Goal: Task Accomplishment & Management: Use online tool/utility

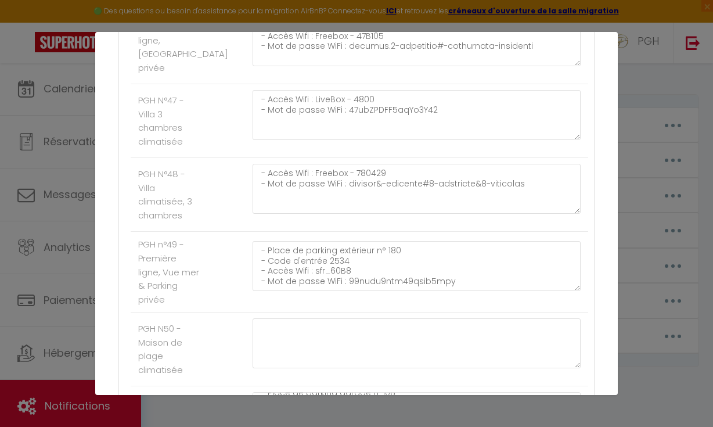
scroll to position [3204, 0]
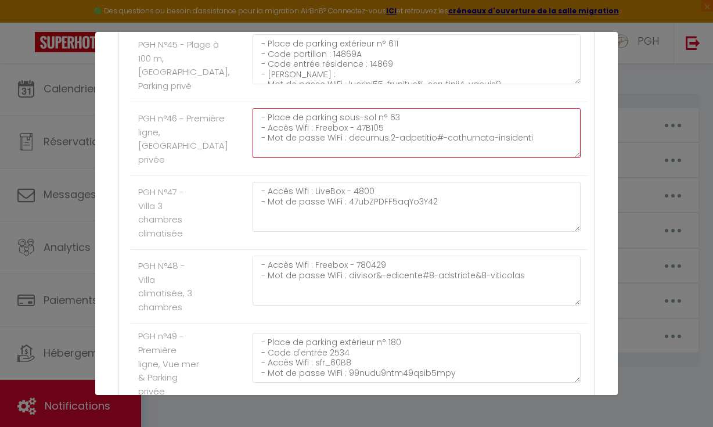
drag, startPoint x: 387, startPoint y: 159, endPoint x: 322, endPoint y: 157, distance: 65.6
click at [321, 155] on textarea "- Place de parking sous-sol n° 63 - Accès Wifi : Freebox - 47B105 - Mot de pass…" at bounding box center [417, 133] width 328 height 50
click at [327, 158] on textarea "- Place de parking sous-sol n° 63 - Accès Wifi : Freebox - 47B105 - Mot de pass…" at bounding box center [417, 133] width 328 height 50
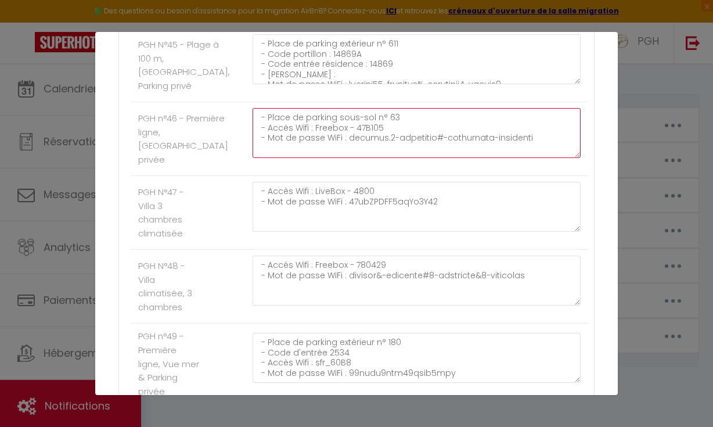
click at [452, 158] on textarea "- Place de parking sous-sol n° 63 - Accès Wifi : Freebox - 47B105 - Mot de pass…" at bounding box center [417, 133] width 328 height 50
drag, startPoint x: 531, startPoint y: 174, endPoint x: 332, endPoint y: 172, distance: 198.6
click at [332, 158] on textarea "- Place de parking sous-sol n° 63 - Accès Wifi : Freebox - 47B105 - Mot de pass…" at bounding box center [417, 133] width 328 height 50
click at [388, 158] on textarea "- Place de parking sous-sol n° 63 - Accès Wifi : Freebox - 47B105 - Mot de pass…" at bounding box center [417, 133] width 328 height 50
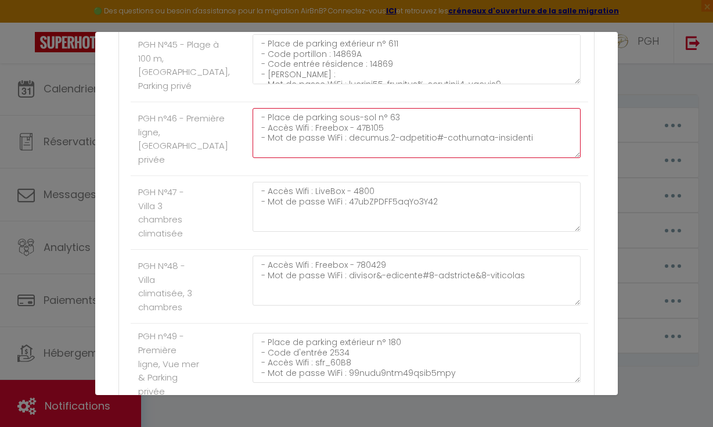
click at [388, 158] on textarea "- Place de parking sous-sol n° 63 - Accès Wifi : Freebox - 47B105 - Mot de pass…" at bounding box center [417, 133] width 328 height 50
click at [365, 158] on textarea "- Place de parking sous-sol n° 63 - Accès Wifi : Freebox - 47B105 - Mot de pass…" at bounding box center [417, 133] width 328 height 50
